Goal: Navigation & Orientation: Understand site structure

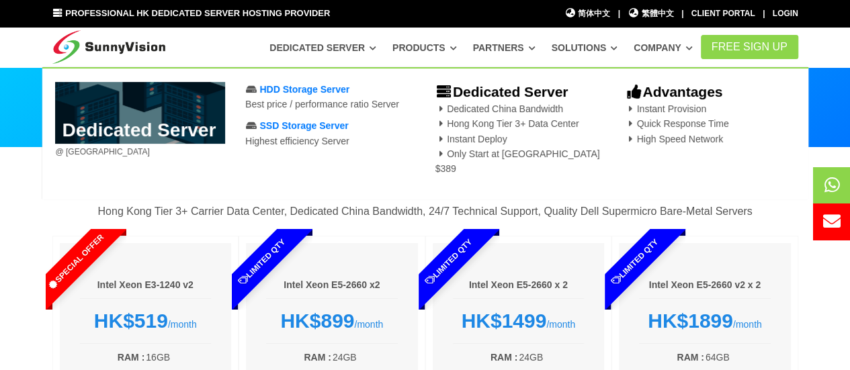
click at [353, 48] on link "Dedicated Server" at bounding box center [322, 48] width 107 height 24
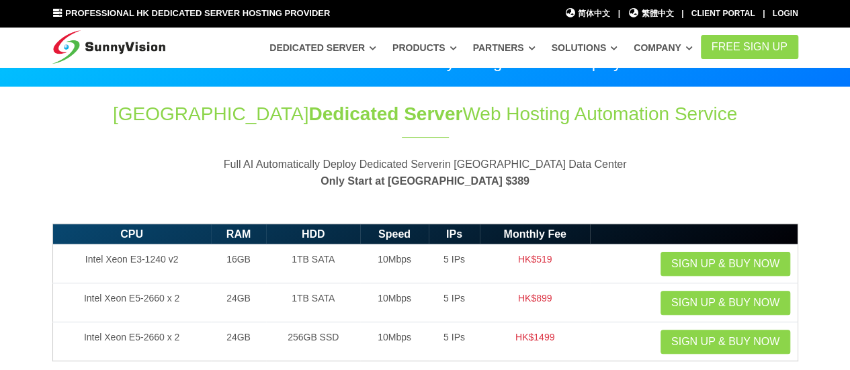
scroll to position [134, 0]
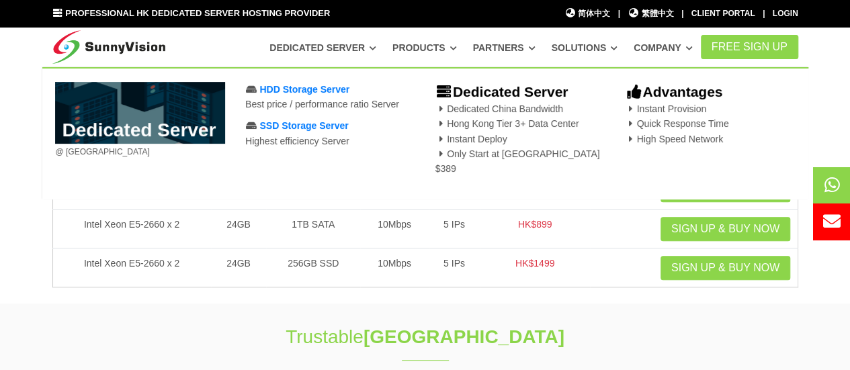
click at [163, 122] on link at bounding box center [140, 113] width 170 height 62
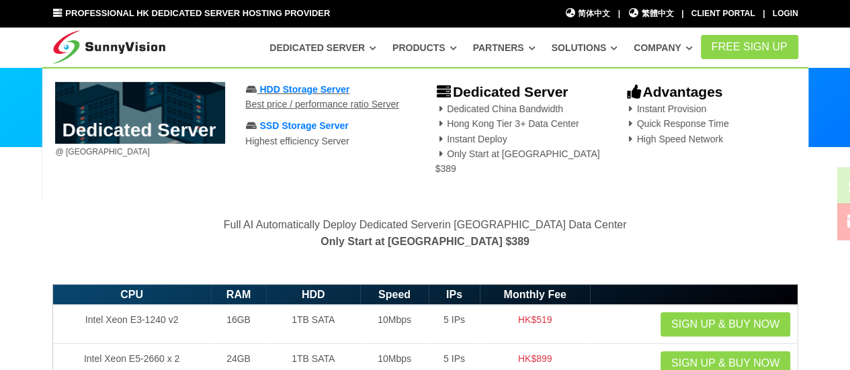
click at [310, 93] on span "HDD Storage Server" at bounding box center [304, 89] width 90 height 11
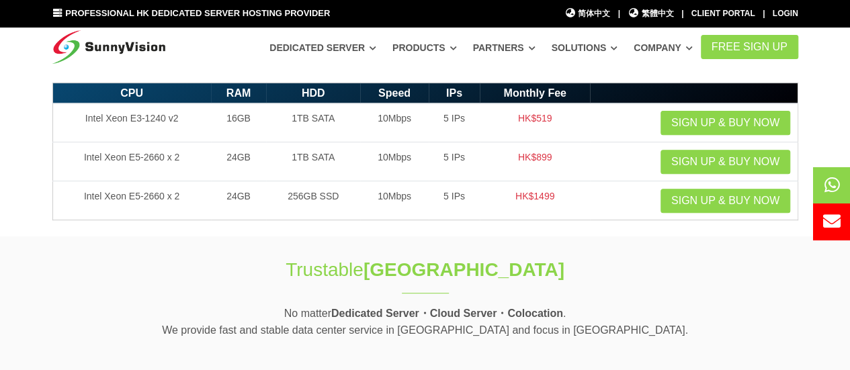
scroll to position [67, 0]
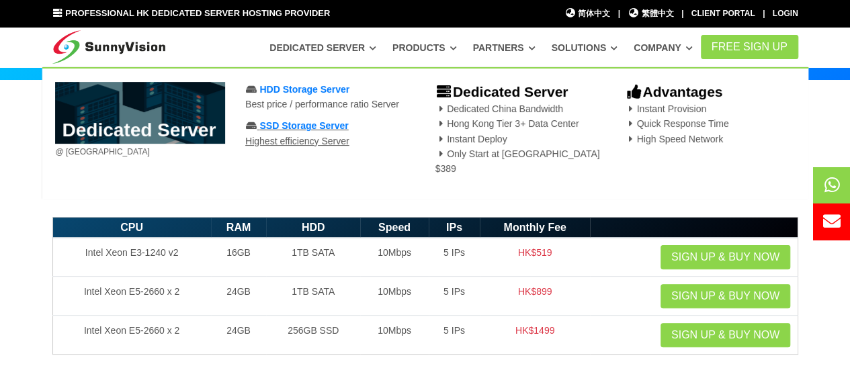
click at [318, 130] on span "SSD Storage Server" at bounding box center [303, 125] width 89 height 11
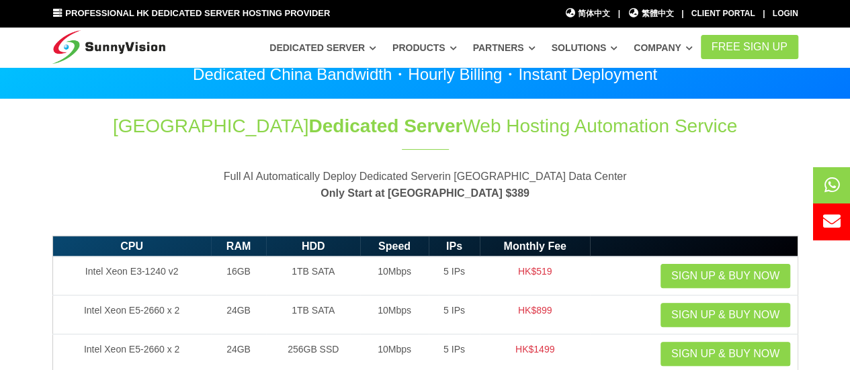
scroll to position [67, 0]
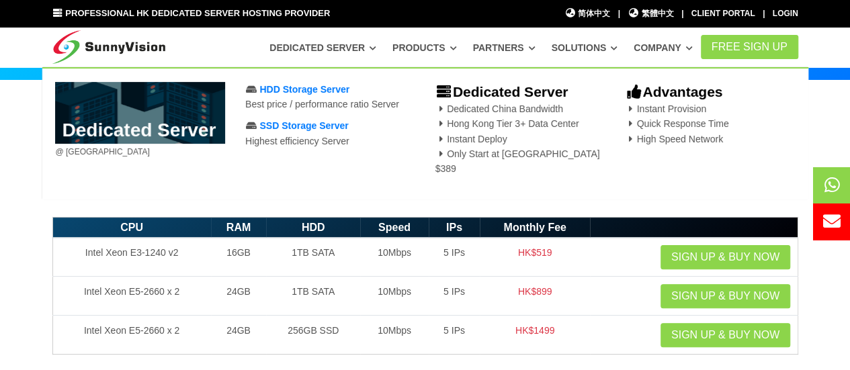
click at [150, 119] on link at bounding box center [140, 113] width 170 height 62
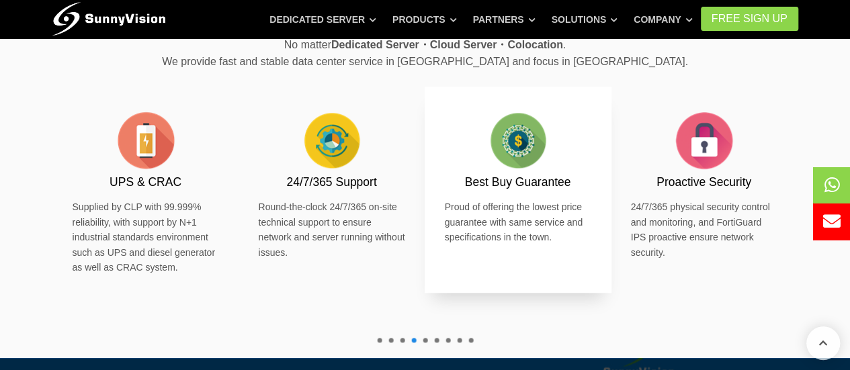
scroll to position [202, 0]
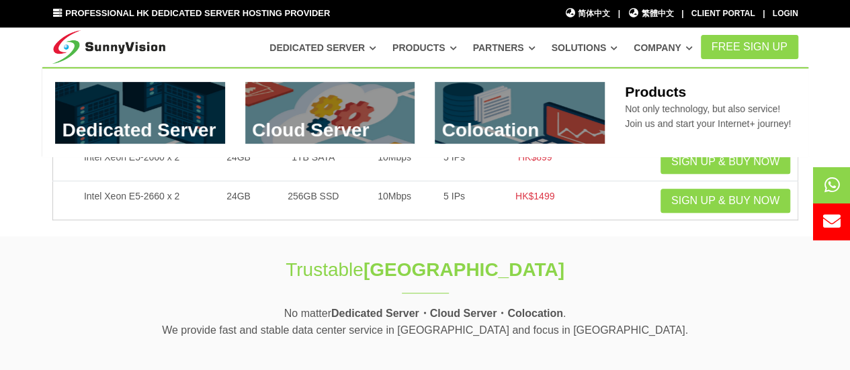
click at [316, 120] on link at bounding box center [330, 113] width 170 height 62
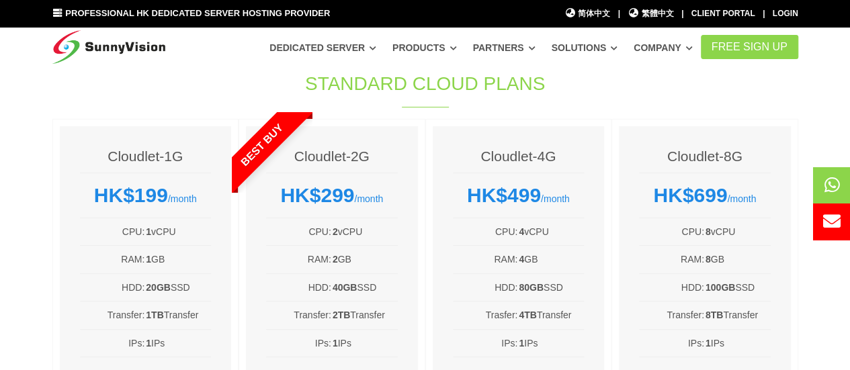
scroll to position [67, 0]
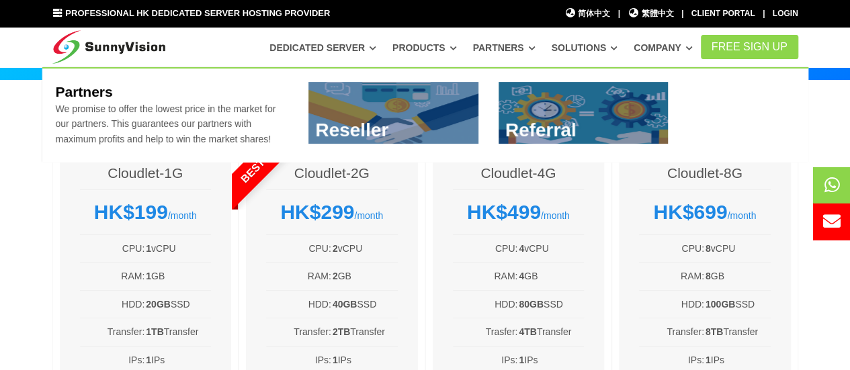
click at [507, 48] on link "Partners" at bounding box center [504, 48] width 62 height 24
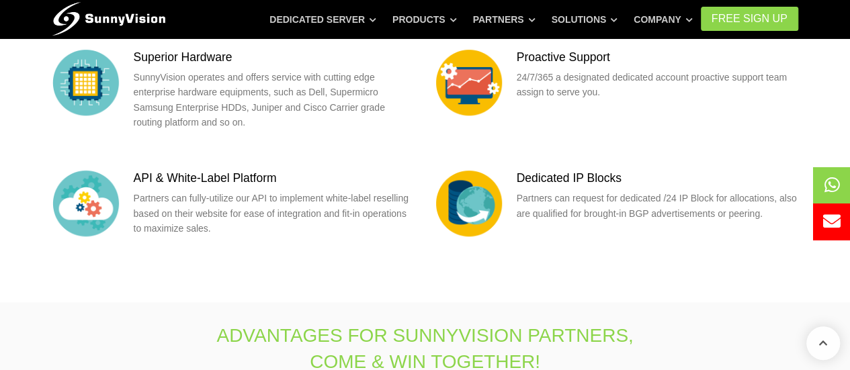
scroll to position [202, 0]
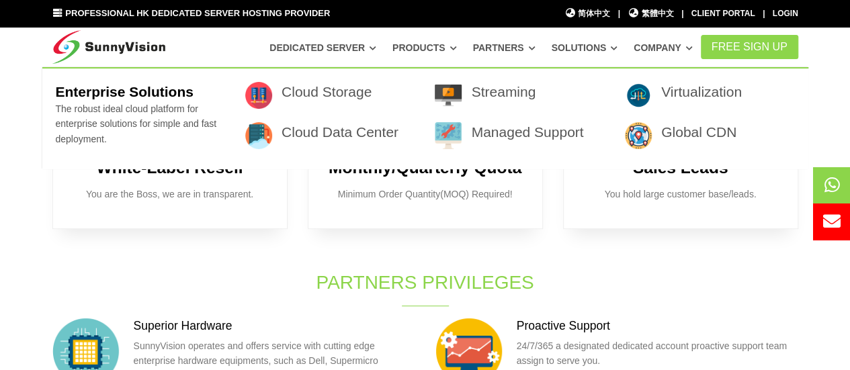
click at [590, 57] on link "Solutions" at bounding box center [584, 48] width 67 height 24
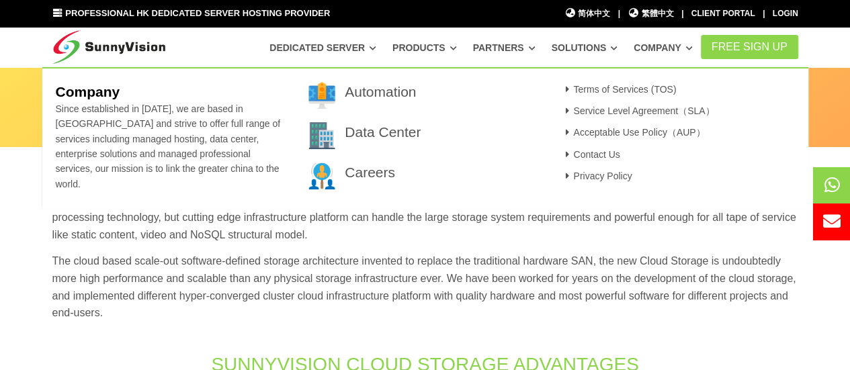
click at [675, 53] on link "Company" at bounding box center [663, 48] width 59 height 24
